Goal: Check status: Check status

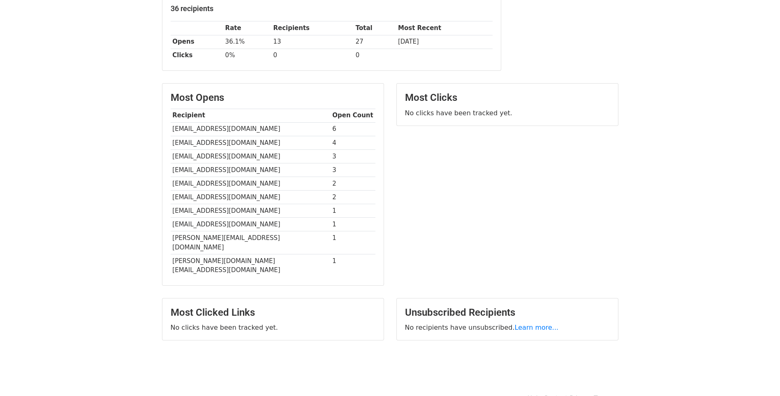
scroll to position [128, 0]
drag, startPoint x: 174, startPoint y: 129, endPoint x: 258, endPoint y: 132, distance: 84.7
click at [258, 132] on td "[EMAIL_ADDRESS][DOMAIN_NAME]" at bounding box center [251, 128] width 160 height 14
copy td "[EMAIL_ADDRESS][DOMAIN_NAME]"
click at [264, 134] on td "[EMAIL_ADDRESS][DOMAIN_NAME]" at bounding box center [251, 128] width 160 height 14
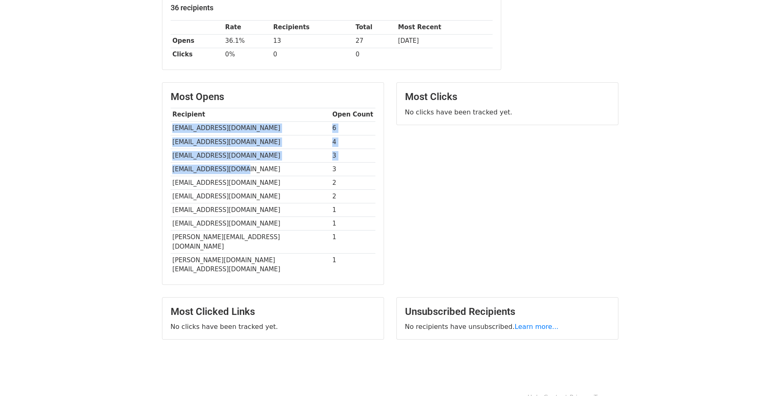
drag, startPoint x: 172, startPoint y: 127, endPoint x: 247, endPoint y: 167, distance: 84.6
click at [247, 167] on tbody "Recipient Open Count [EMAIL_ADDRESS][DOMAIN_NAME] 6 [EMAIL_ADDRESS][DOMAIN_NAME…" at bounding box center [273, 192] width 205 height 168
click at [245, 125] on td "[EMAIL_ADDRESS][DOMAIN_NAME]" at bounding box center [251, 128] width 160 height 14
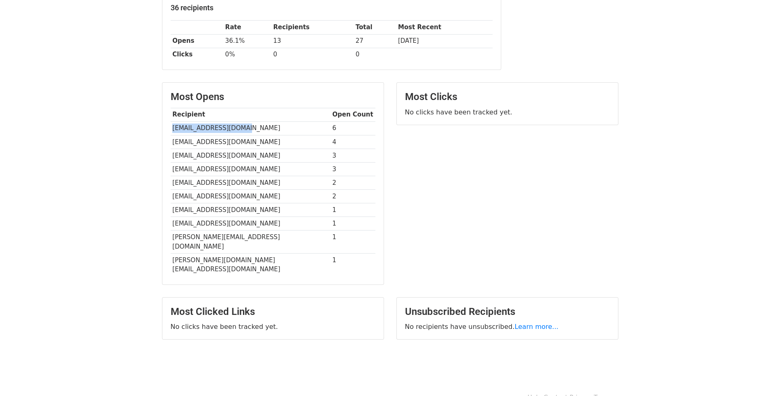
drag, startPoint x: 171, startPoint y: 126, endPoint x: 243, endPoint y: 134, distance: 71.6
click at [243, 134] on td "[EMAIL_ADDRESS][DOMAIN_NAME]" at bounding box center [251, 128] width 160 height 14
click at [46, 127] on body "MergeMail Campaigns Templates Reports Open Gmail Daily emails left: 50 Help [EM…" at bounding box center [390, 126] width 780 height 509
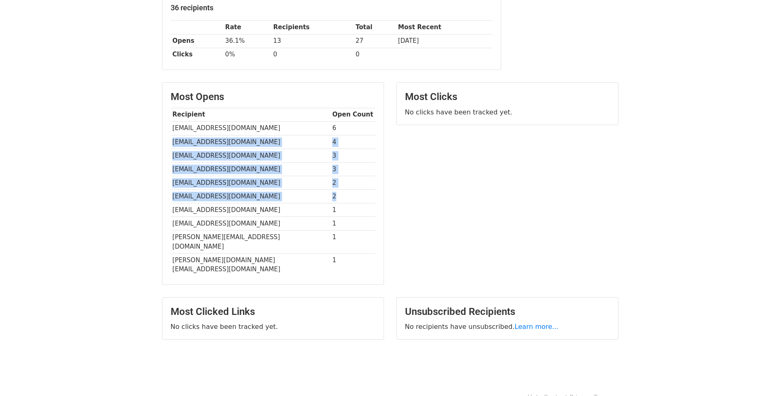
drag, startPoint x: 171, startPoint y: 141, endPoint x: 337, endPoint y: 197, distance: 175.4
click at [337, 197] on tbody "Recipient Open Count [EMAIL_ADDRESS][DOMAIN_NAME] 6 [EMAIL_ADDRESS][DOMAIN_NAME…" at bounding box center [273, 192] width 205 height 168
copy tbody "[EMAIL_ADDRESS][DOMAIN_NAME] 4 [EMAIL_ADDRESS][DOMAIN_NAME] 3 [EMAIL_ADDRESS][D…"
click at [368, 149] on td "3" at bounding box center [353, 155] width 45 height 14
drag, startPoint x: 315, startPoint y: 127, endPoint x: 329, endPoint y: 197, distance: 70.8
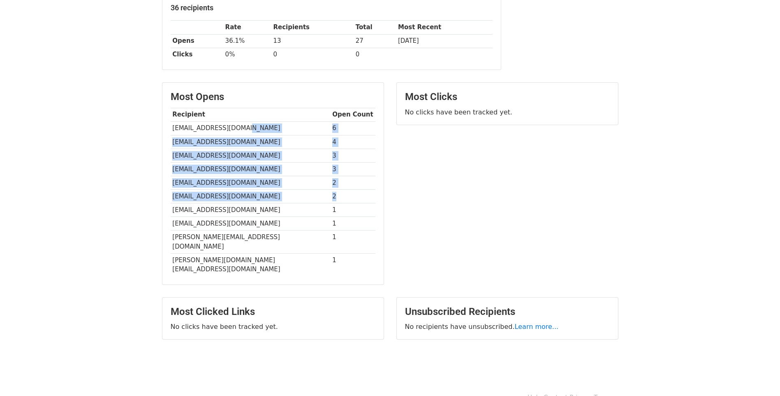
click at [329, 197] on tbody "Recipient Open Count [EMAIL_ADDRESS][DOMAIN_NAME] 6 [EMAIL_ADDRESS][DOMAIN_NAME…" at bounding box center [273, 192] width 205 height 168
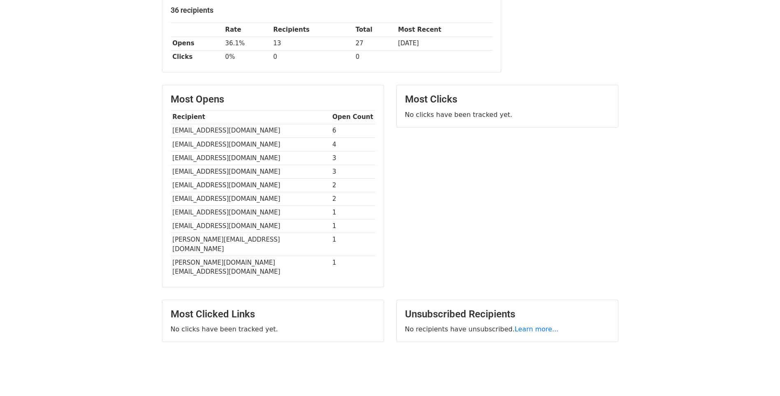
scroll to position [128, 0]
